Goal: Check status: Check status

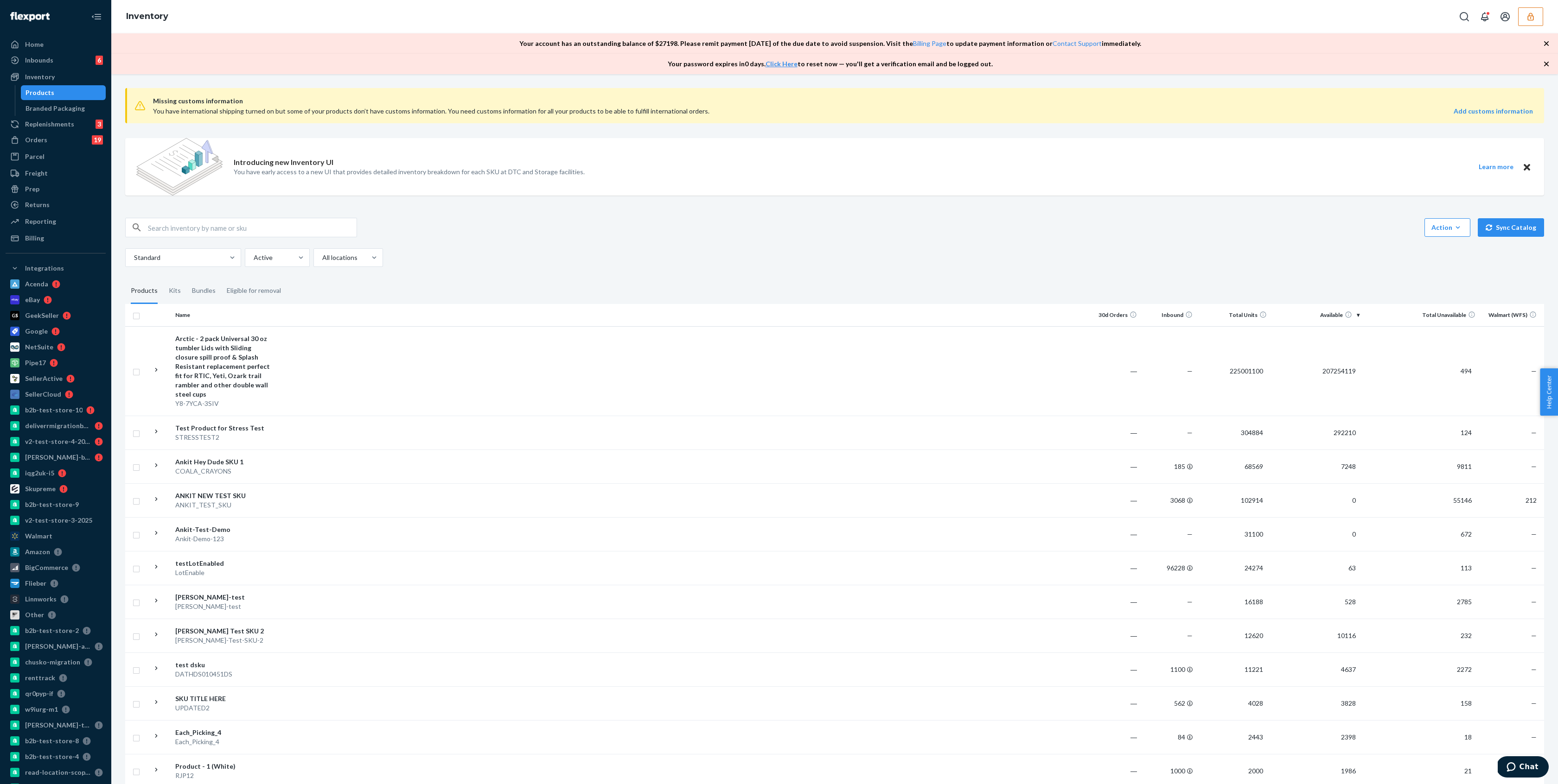
click at [1522, 24] on button "button" at bounding box center [1530, 16] width 25 height 19
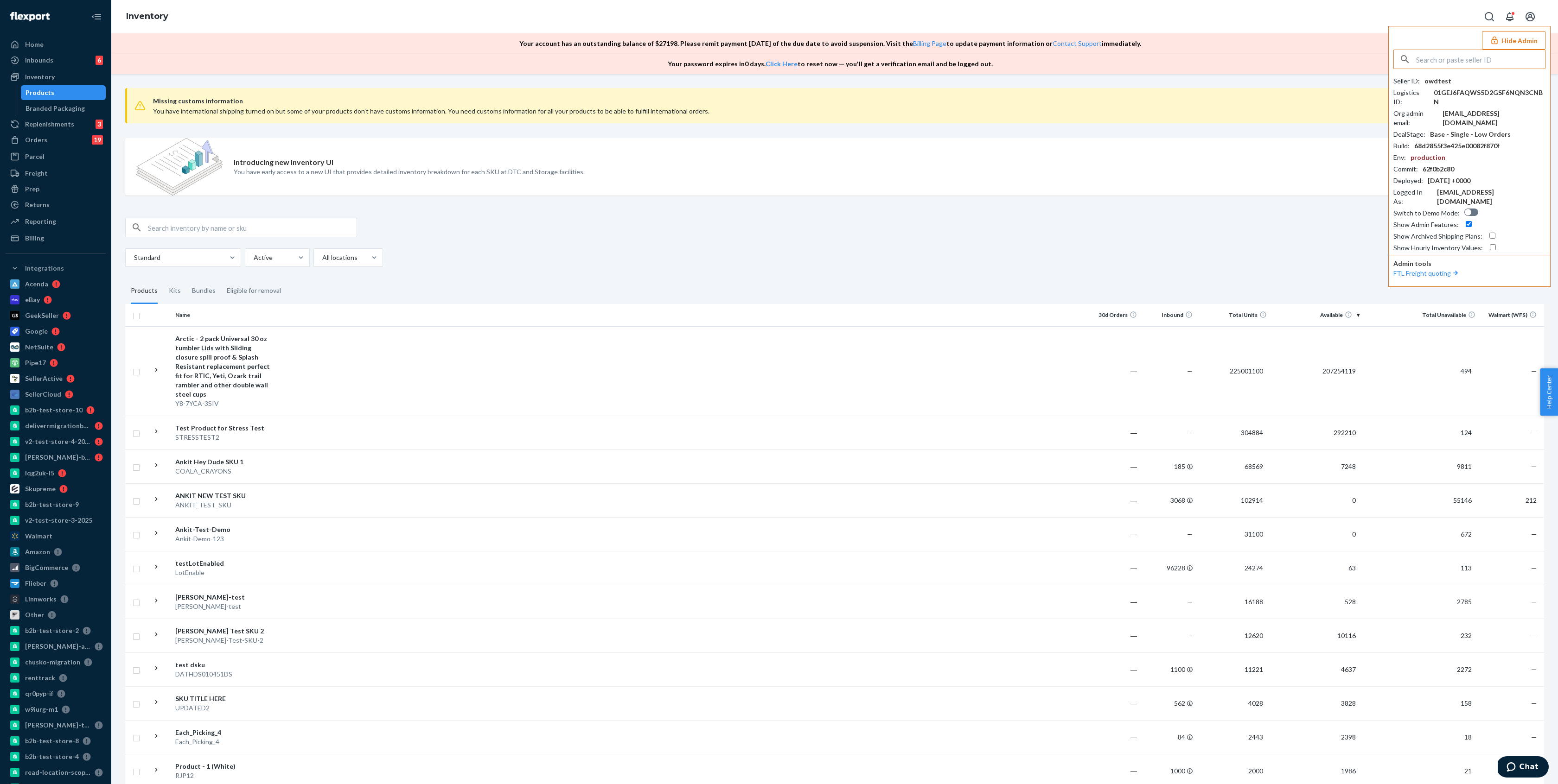
click at [1472, 59] on input "text" at bounding box center [1480, 59] width 129 height 19
type input "shanebuchanmeundiescom"
click at [1441, 92] on span "aaronjhon.ygay@awesomecx.com" at bounding box center [1472, 95] width 138 height 19
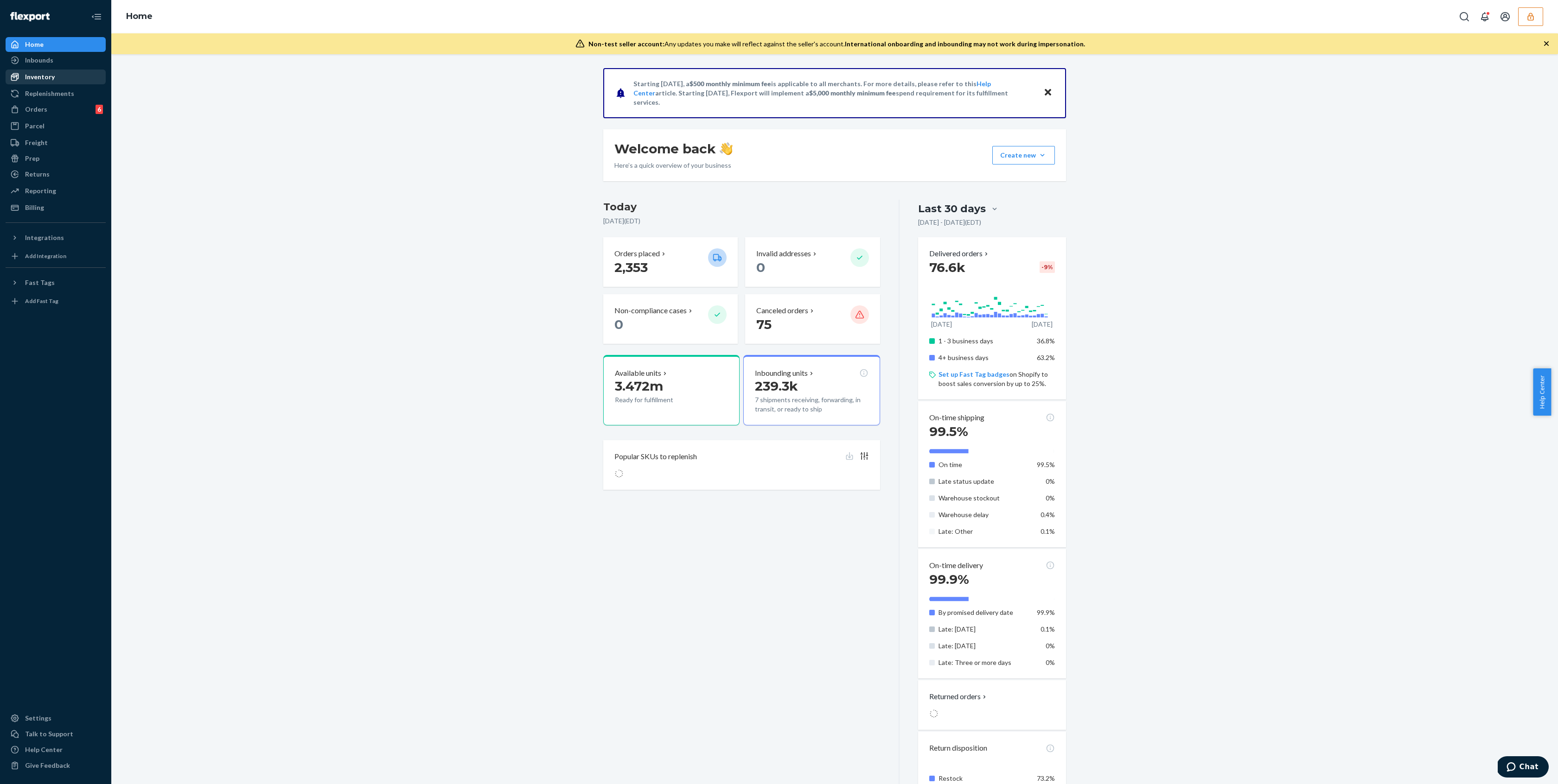
click at [60, 76] on div "Inventory" at bounding box center [56, 77] width 99 height 13
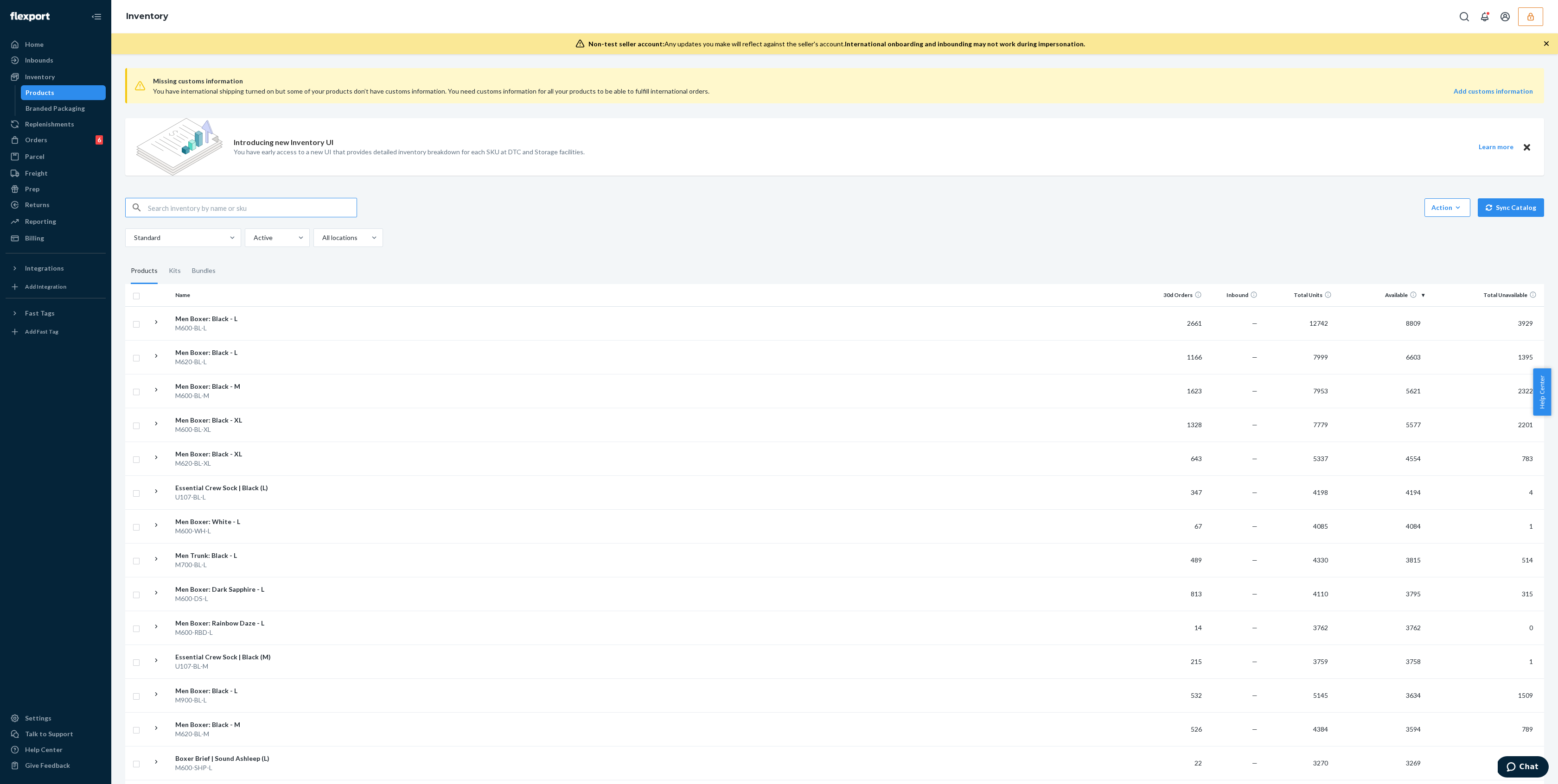
click at [199, 207] on input "text" at bounding box center [252, 207] width 209 height 19
paste input "M100-BL-L"
type input "M100-BL-L"
